Goal: Task Accomplishment & Management: Use online tool/utility

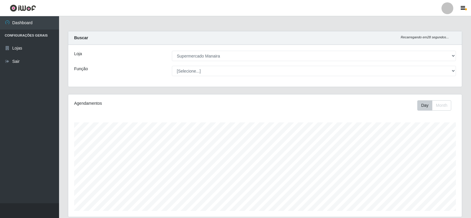
select select "443"
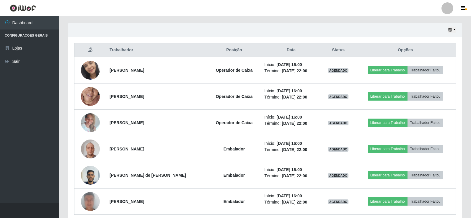
scroll to position [226, 0]
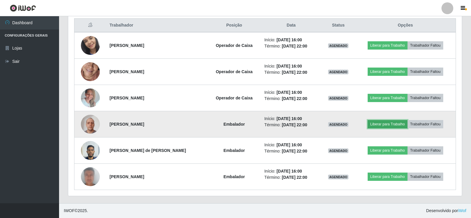
click at [385, 122] on button "Liberar para Trabalho" at bounding box center [387, 124] width 40 height 8
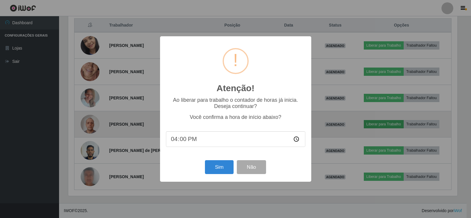
scroll to position [122, 390]
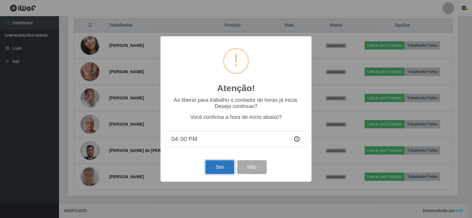
click at [217, 168] on button "Sim" at bounding box center [219, 167] width 29 height 14
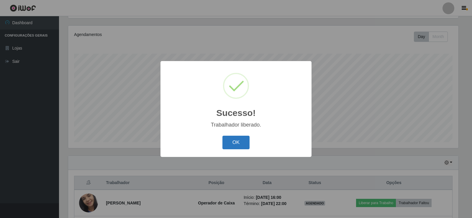
click at [224, 140] on button "OK" at bounding box center [235, 143] width 27 height 14
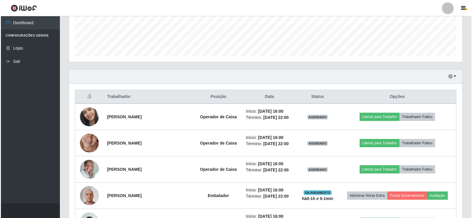
scroll to position [157, 0]
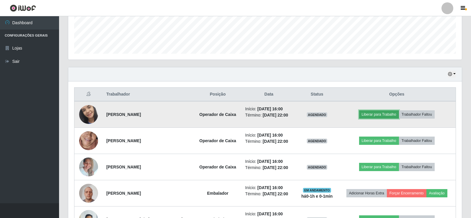
click at [382, 114] on button "Liberar para Trabalho" at bounding box center [379, 114] width 40 height 8
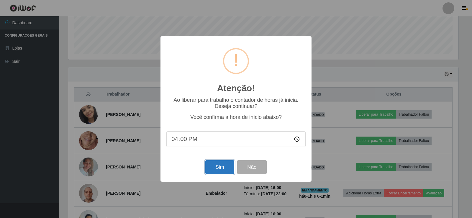
click at [221, 165] on button "Sim" at bounding box center [219, 167] width 29 height 14
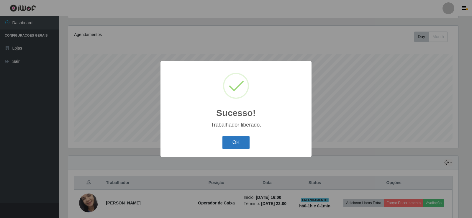
click at [234, 144] on button "OK" at bounding box center [235, 143] width 27 height 14
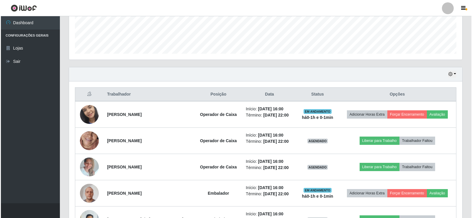
scroll to position [187, 0]
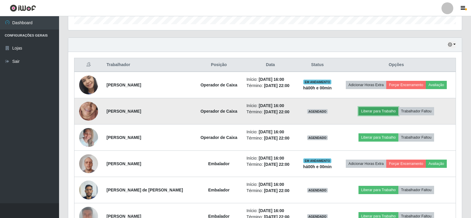
click at [371, 108] on button "Liberar para Trabalho" at bounding box center [378, 111] width 40 height 8
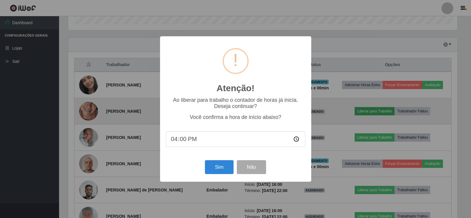
scroll to position [122, 390]
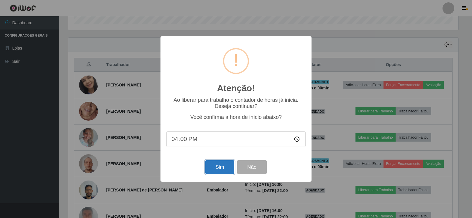
click at [222, 168] on button "Sim" at bounding box center [219, 167] width 29 height 14
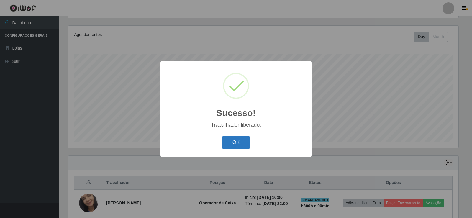
click at [233, 140] on button "OK" at bounding box center [235, 143] width 27 height 14
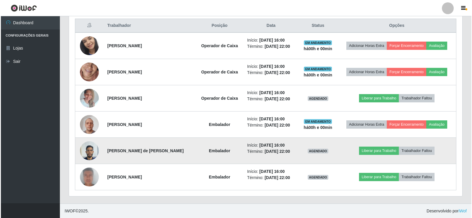
scroll to position [226, 0]
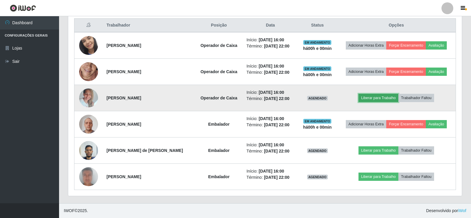
click at [387, 95] on button "Liberar para Trabalho" at bounding box center [378, 98] width 40 height 8
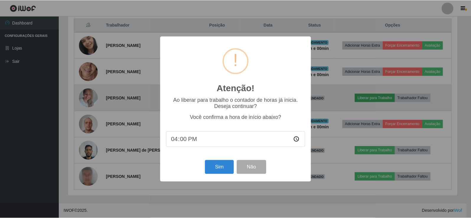
scroll to position [122, 390]
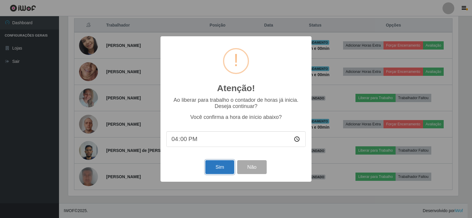
click at [218, 165] on button "Sim" at bounding box center [219, 167] width 29 height 14
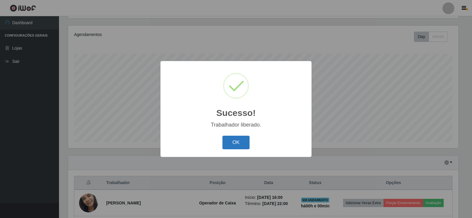
click at [244, 143] on button "OK" at bounding box center [235, 143] width 27 height 14
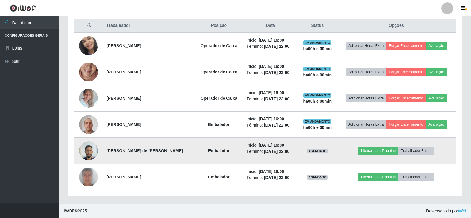
scroll to position [226, 0]
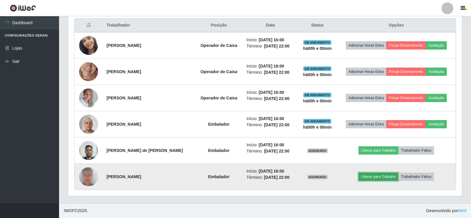
click at [367, 176] on button "Liberar para Trabalho" at bounding box center [378, 177] width 40 height 8
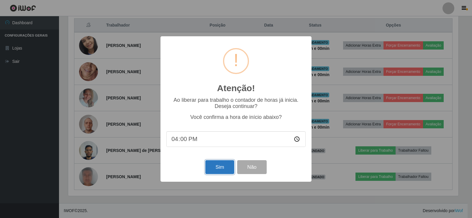
click at [218, 169] on button "Sim" at bounding box center [219, 167] width 29 height 14
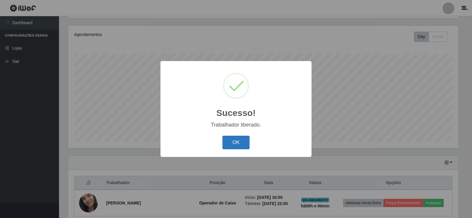
click at [244, 140] on button "OK" at bounding box center [235, 143] width 27 height 14
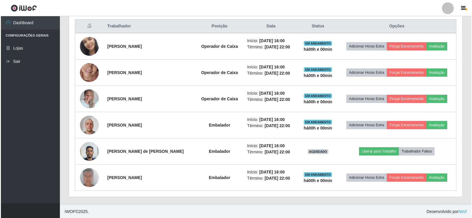
scroll to position [226, 0]
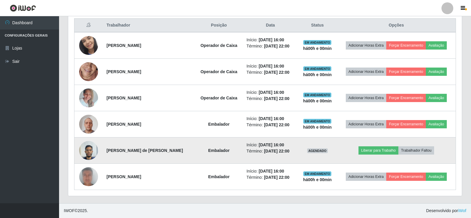
click at [87, 151] on img at bounding box center [88, 150] width 19 height 25
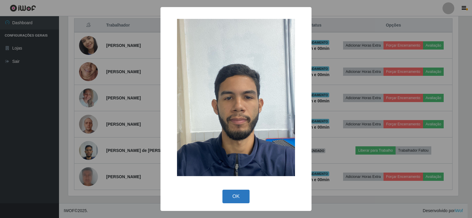
click at [235, 196] on button "OK" at bounding box center [235, 197] width 27 height 14
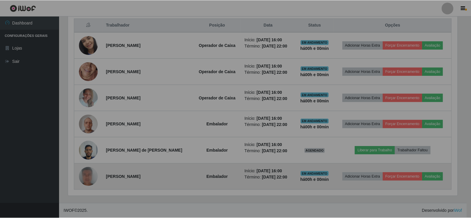
scroll to position [122, 393]
